Goal: Find specific page/section: Find specific page/section

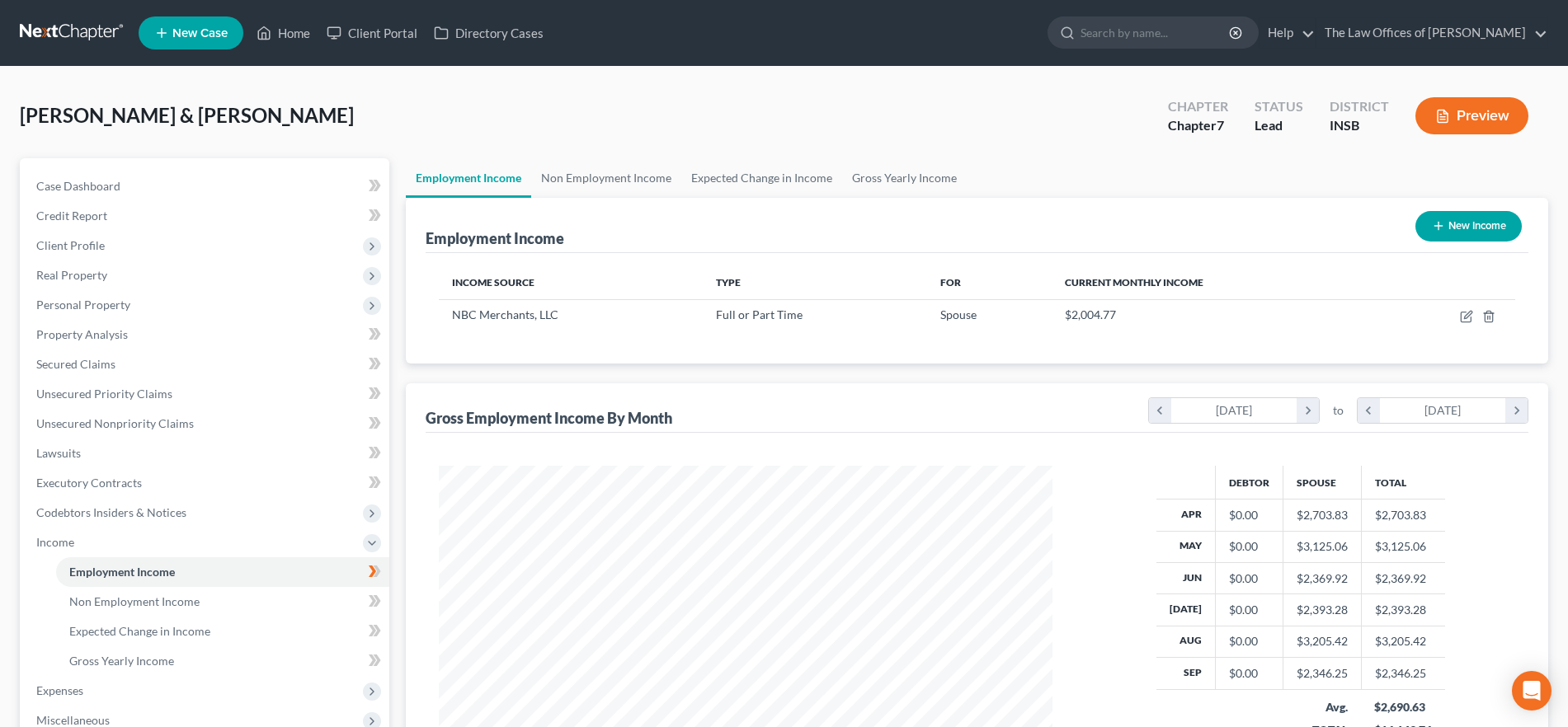
scroll to position [307, 647]
drag, startPoint x: 275, startPoint y: 25, endPoint x: 292, endPoint y: 29, distance: 17.5
click at [275, 25] on link "Home" at bounding box center [283, 33] width 70 height 29
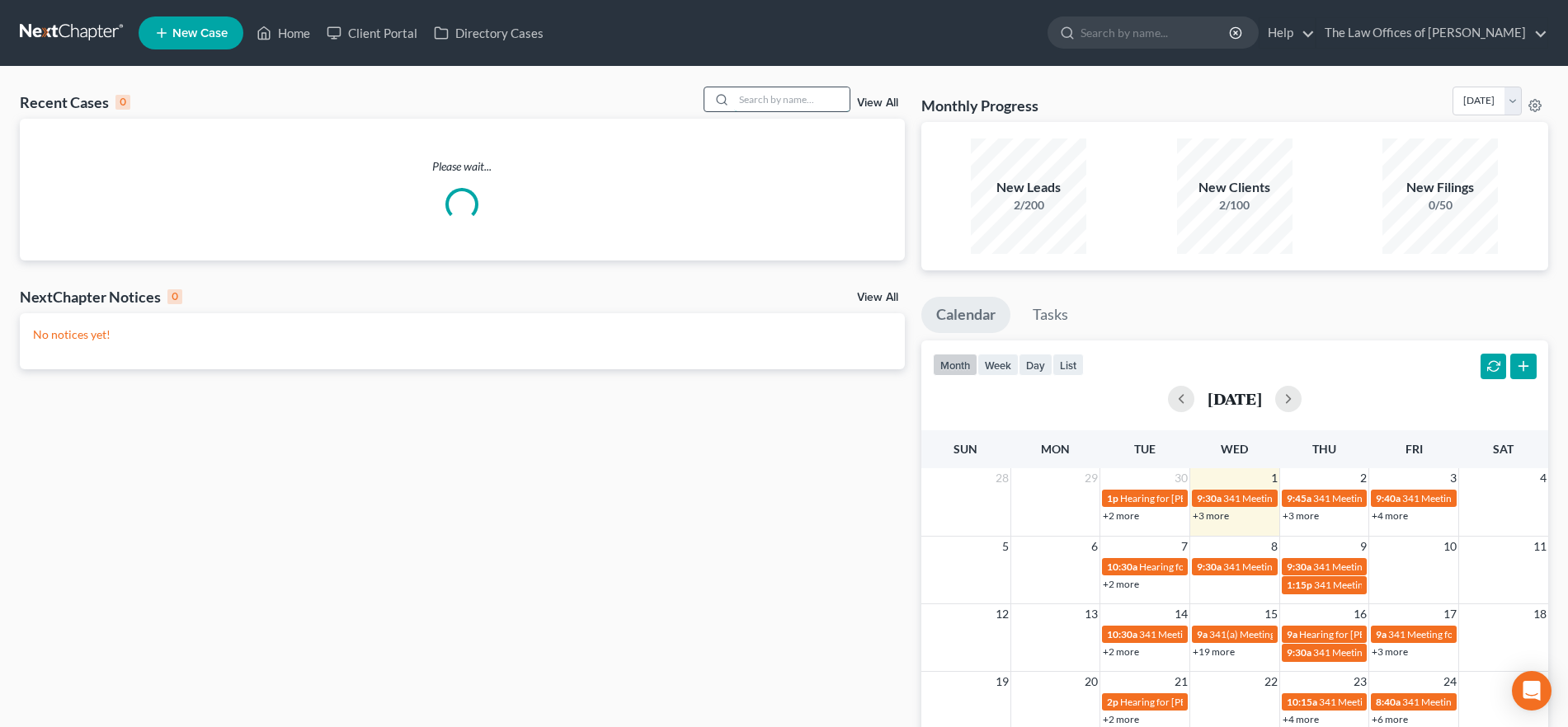
click at [787, 104] on input "search" at bounding box center [791, 99] width 115 height 24
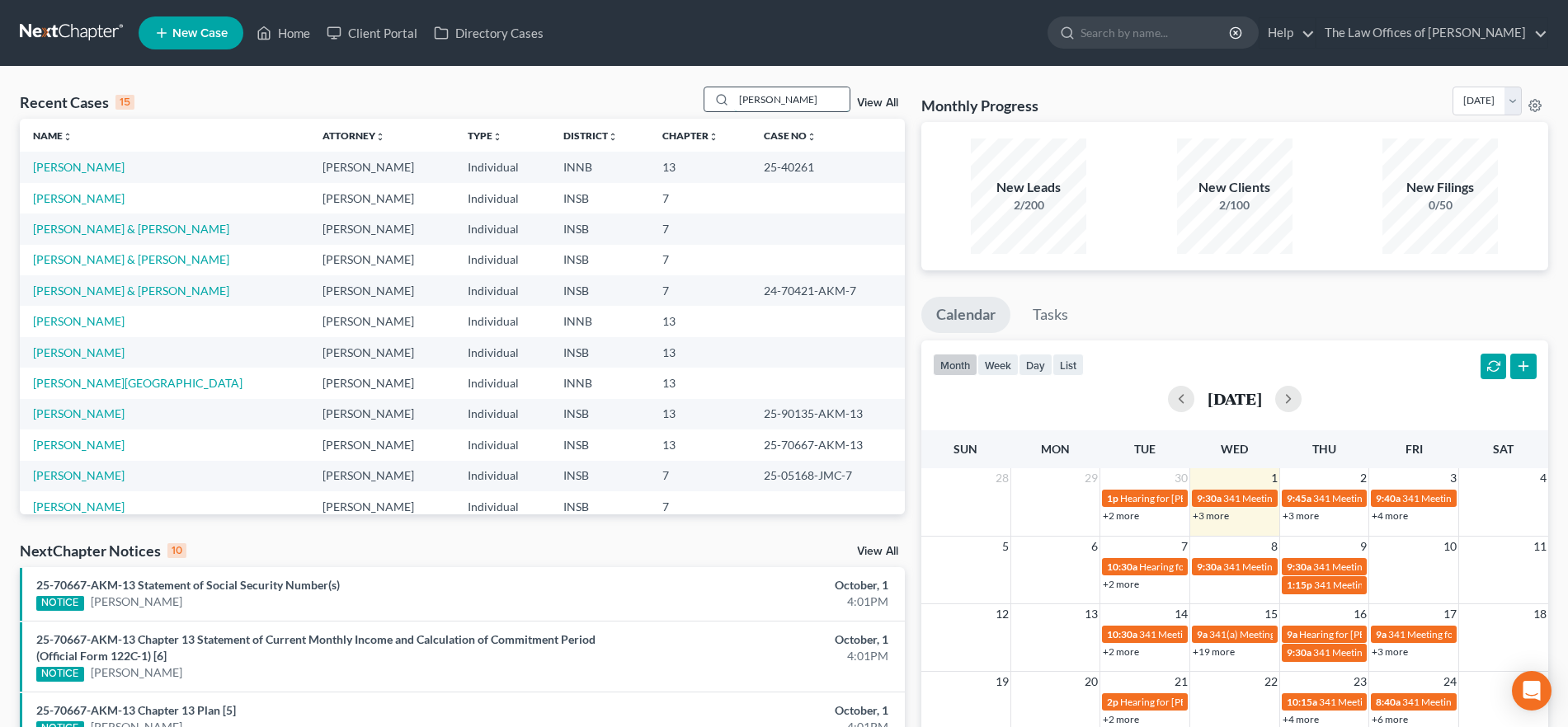
type input "[PERSON_NAME]"
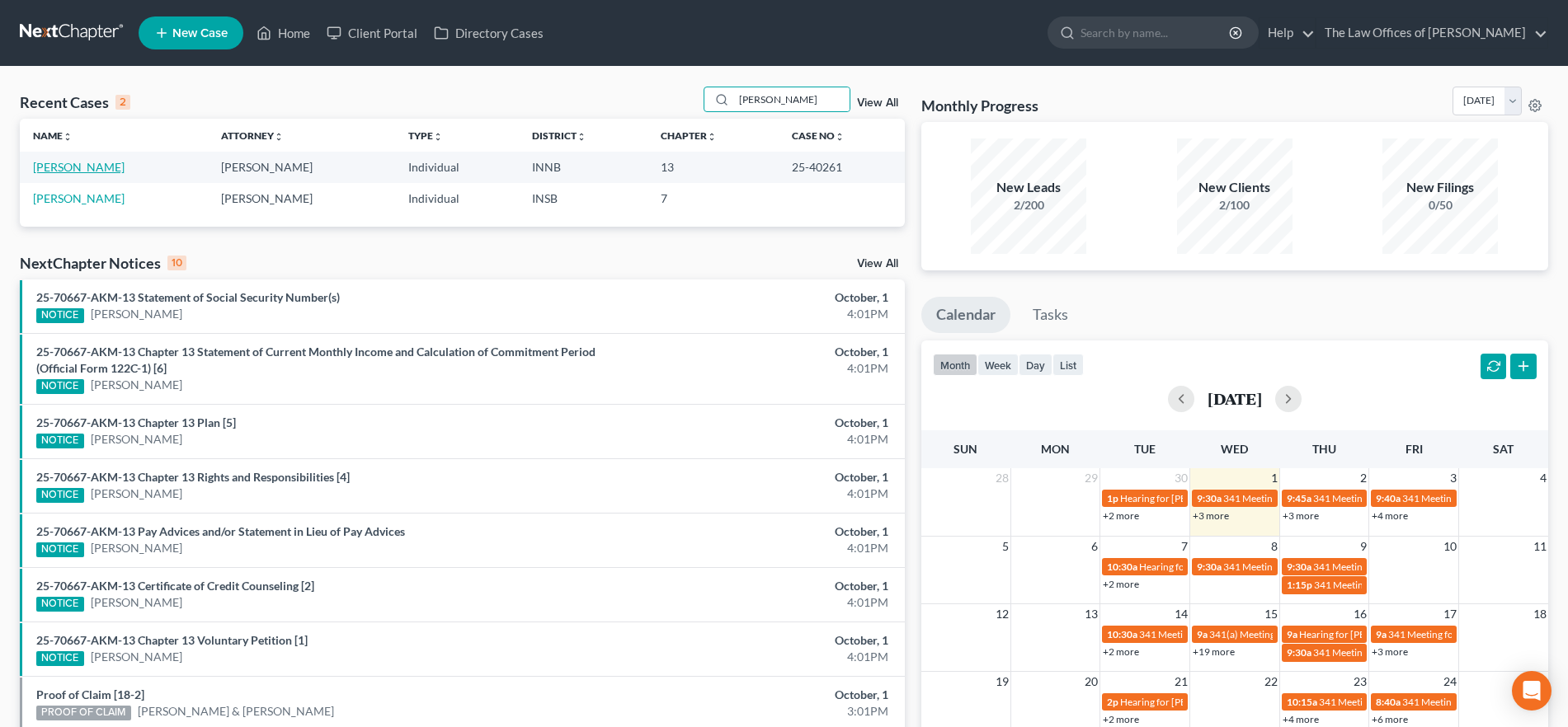
click at [78, 172] on link "[PERSON_NAME]" at bounding box center [78, 167] width 92 height 14
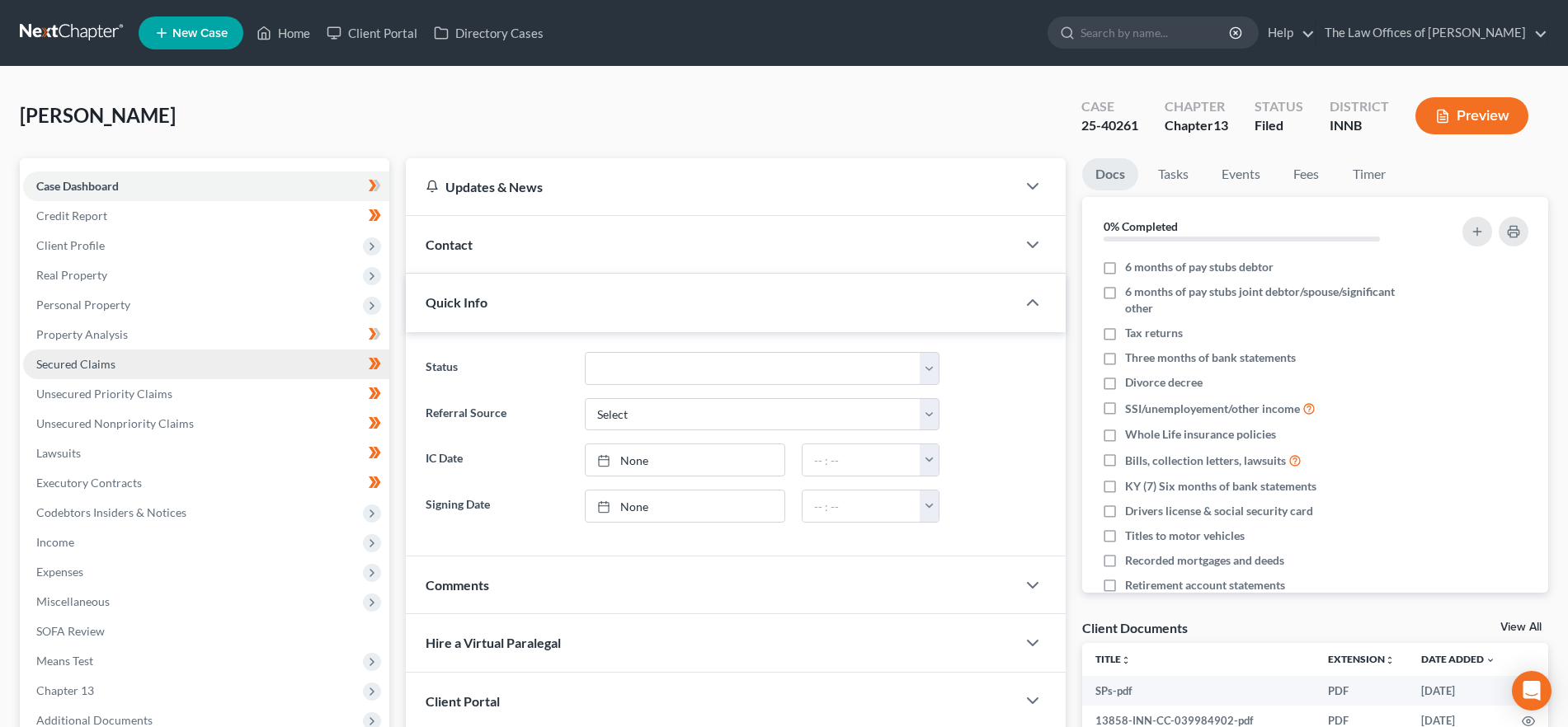
scroll to position [179, 0]
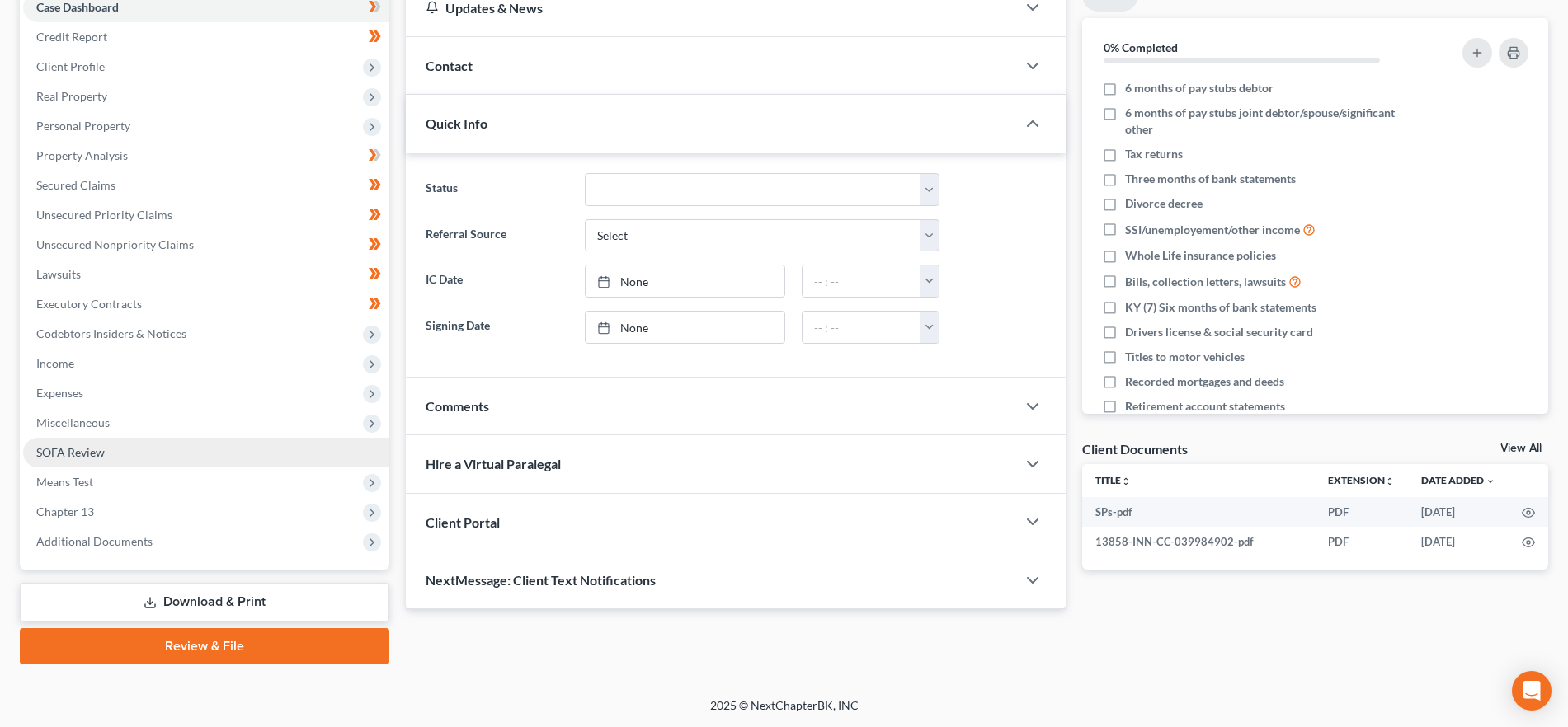
click at [125, 456] on link "SOFA Review" at bounding box center [206, 452] width 367 height 29
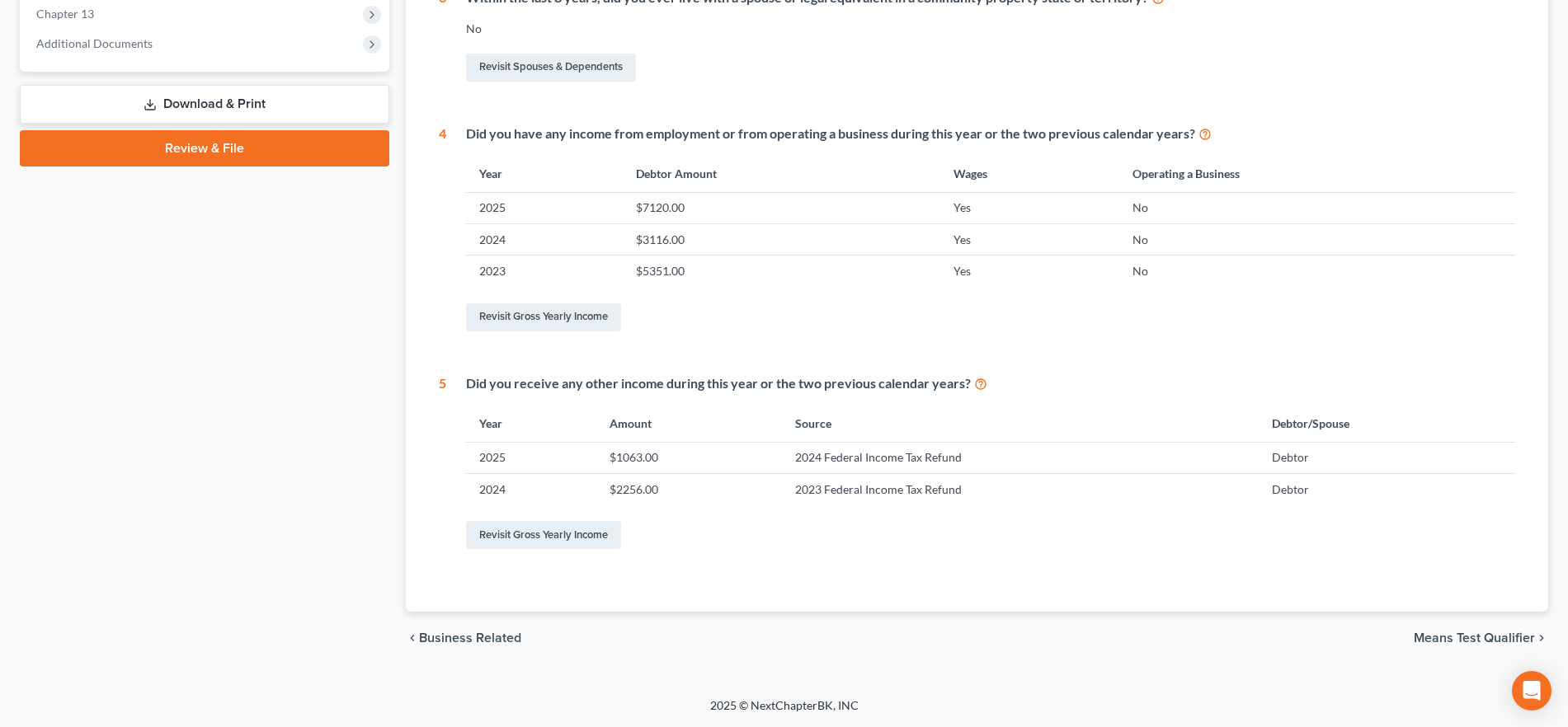
scroll to position [162, 0]
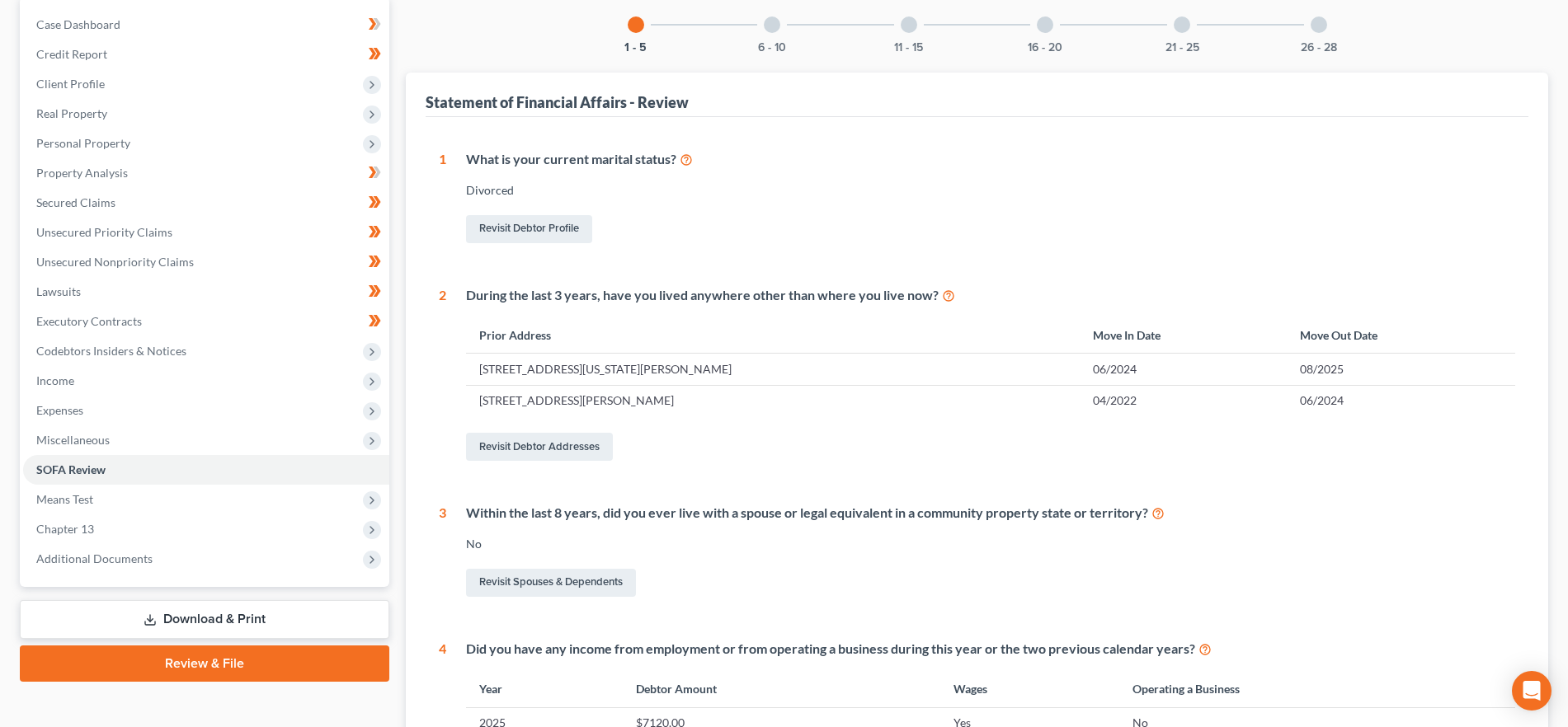
click at [767, 23] on div at bounding box center [773, 25] width 17 height 17
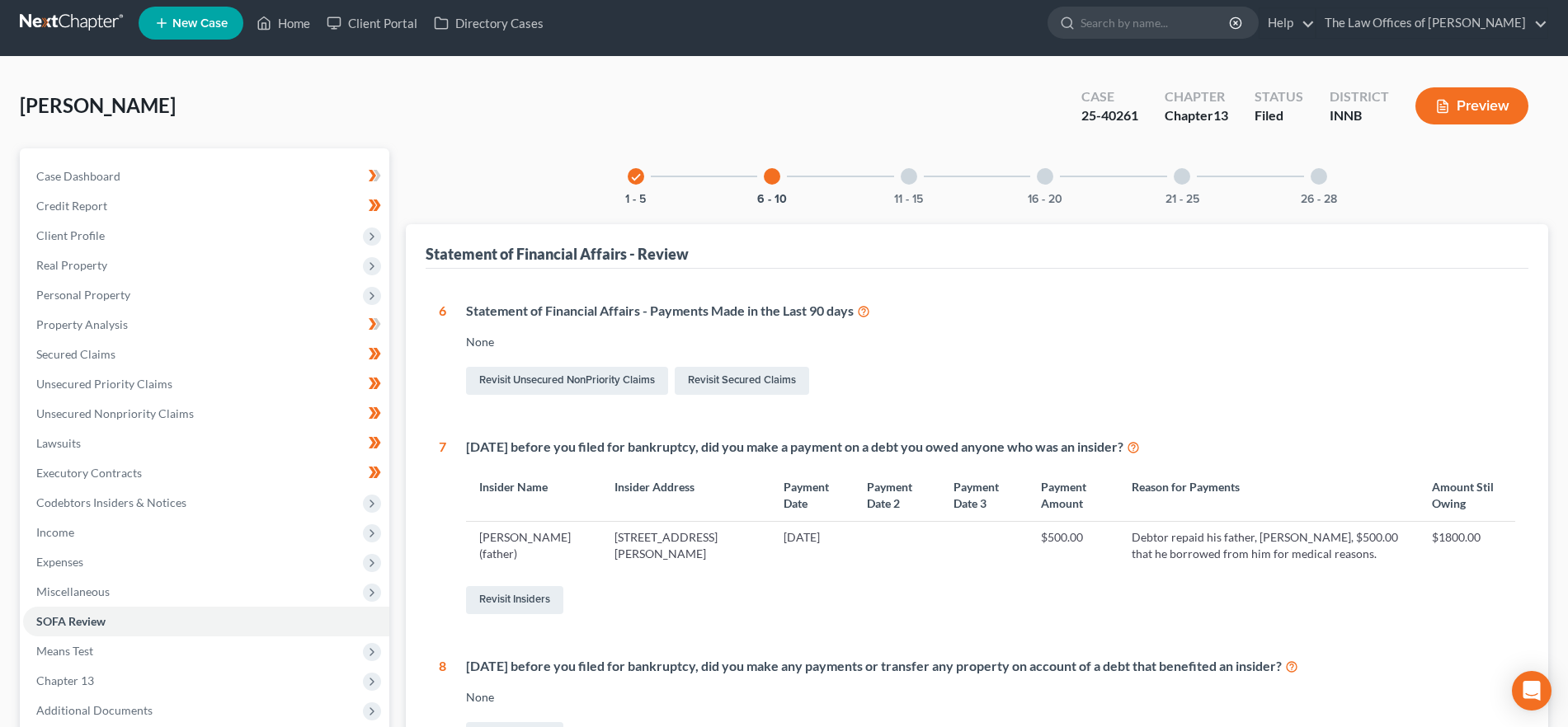
scroll to position [0, 0]
